Goal: Information Seeking & Learning: Compare options

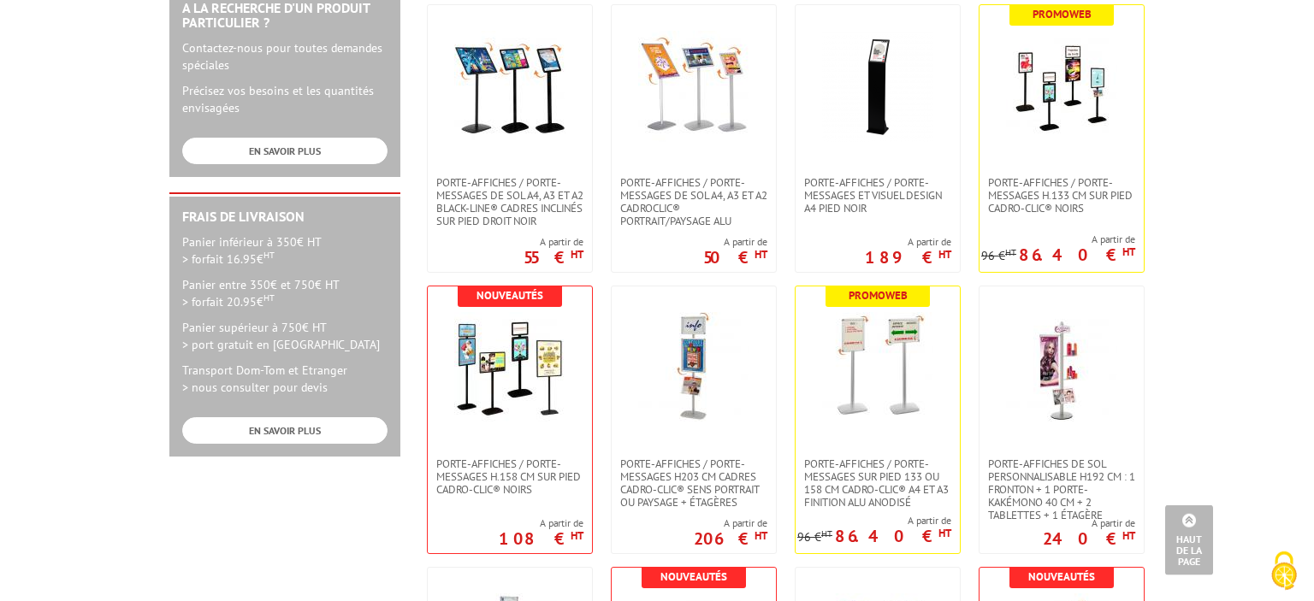
scroll to position [672, 0]
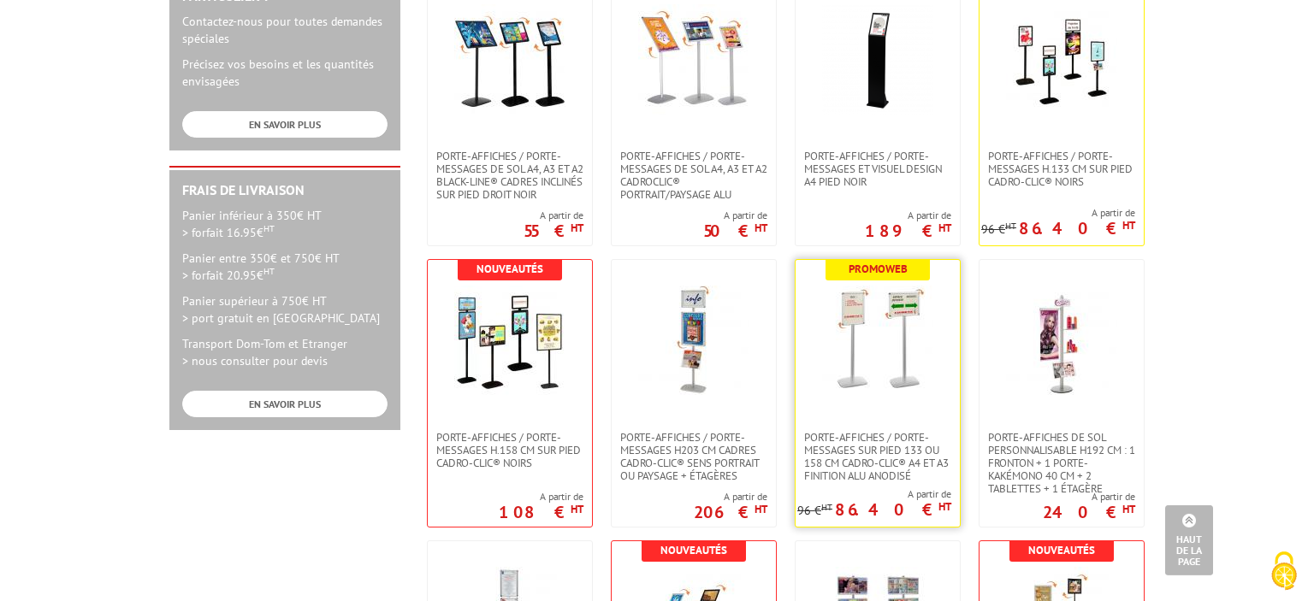
click at [879, 422] on link at bounding box center [877, 345] width 164 height 171
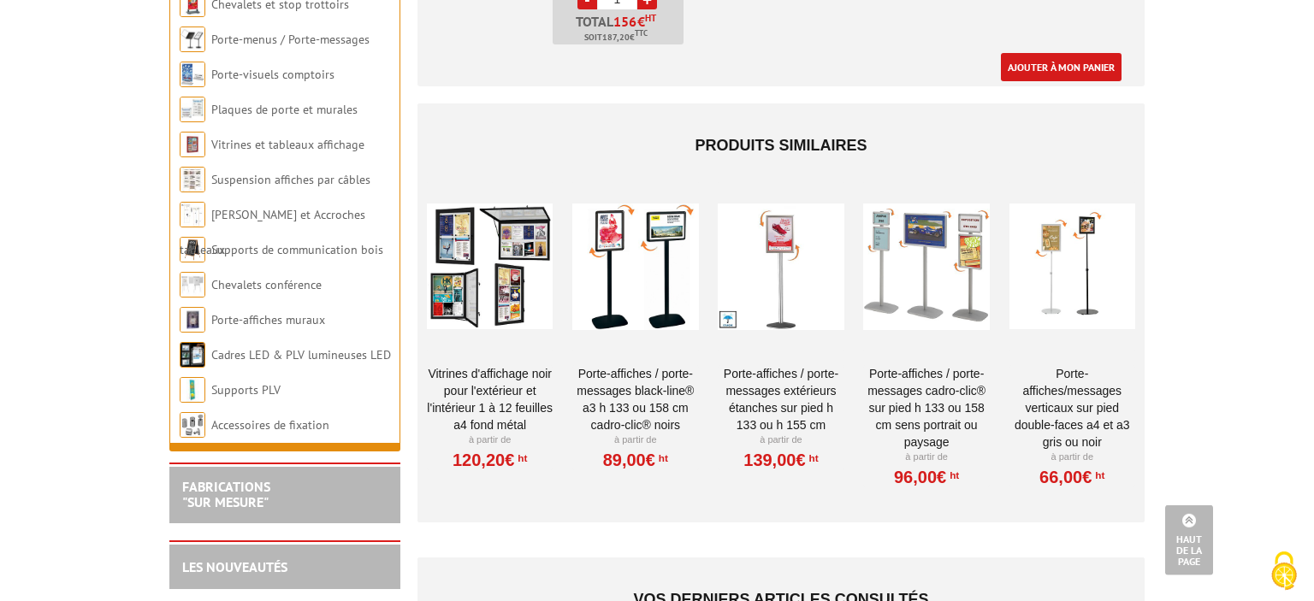
scroll to position [2907, 0]
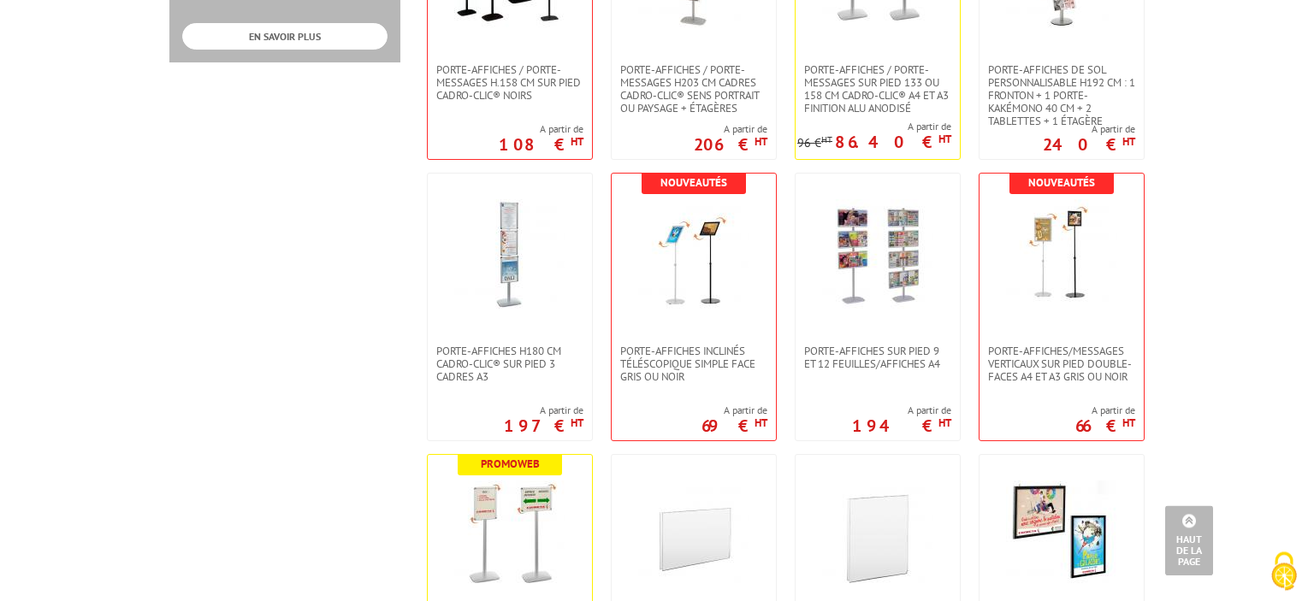
scroll to position [1044, 0]
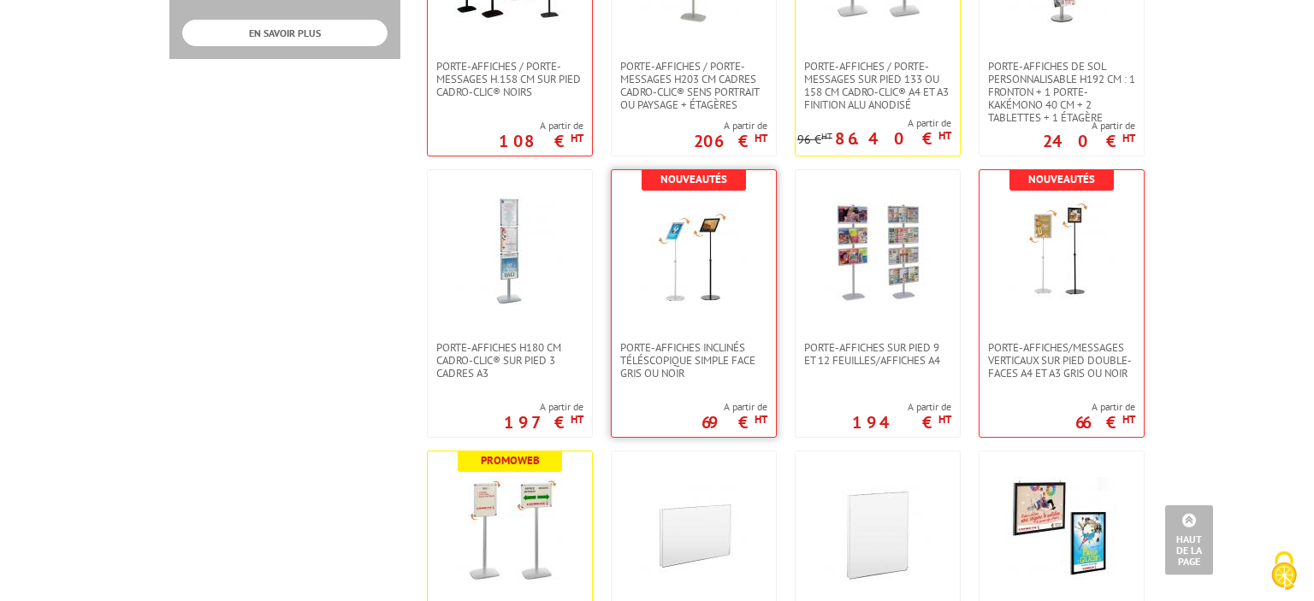
click at [718, 316] on link at bounding box center [694, 255] width 164 height 171
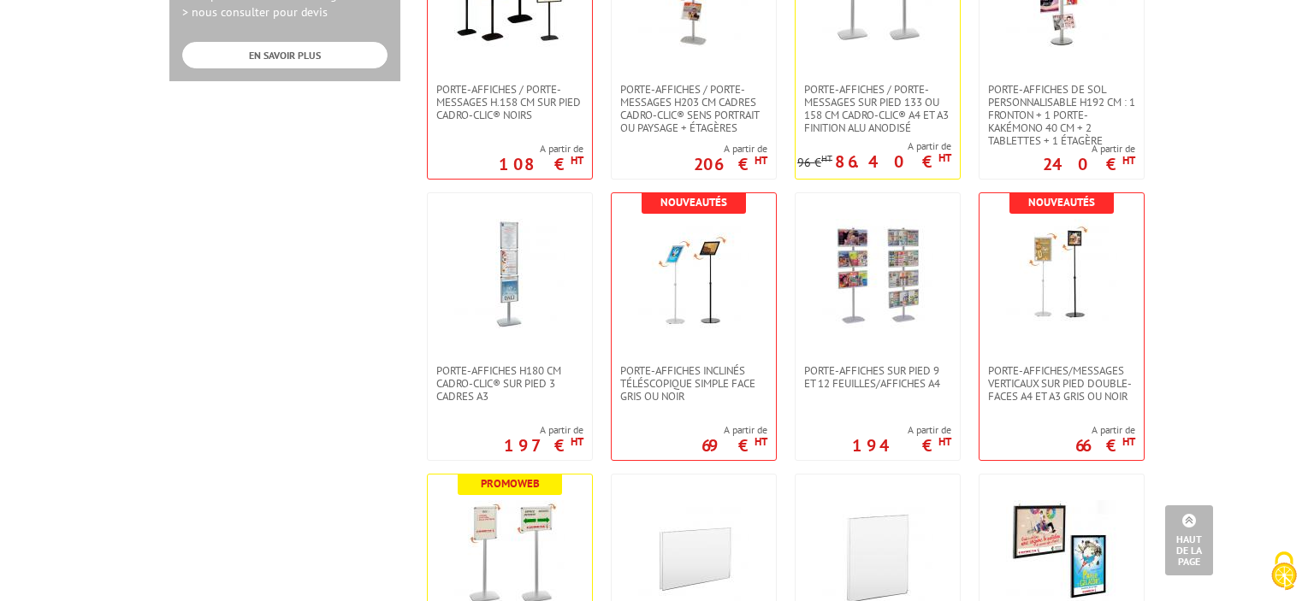
scroll to position [1615, 0]
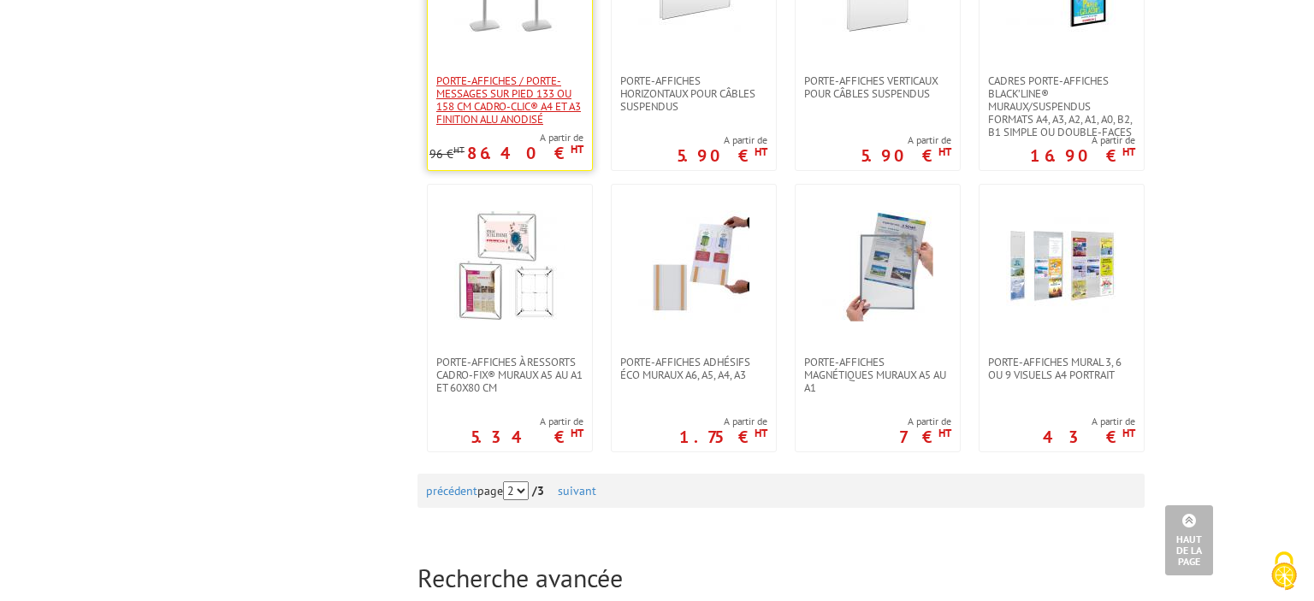
click at [523, 74] on span "Porte-affiches / Porte-messages sur pied 133 ou 158 cm Cadro-Clic® A4 et A3 fin…" at bounding box center [509, 99] width 147 height 51
